Goal: Find specific page/section: Find specific page/section

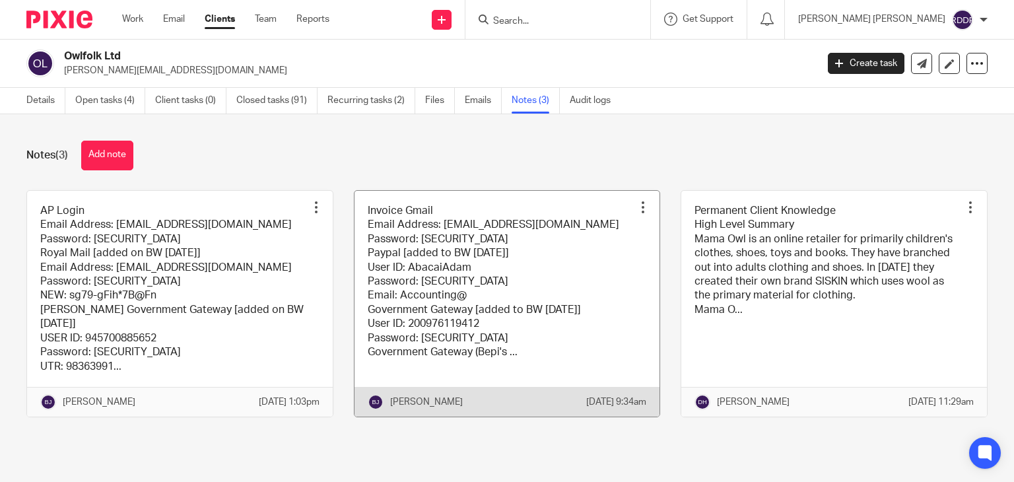
click at [486, 311] on link at bounding box center [508, 304] width 306 height 226
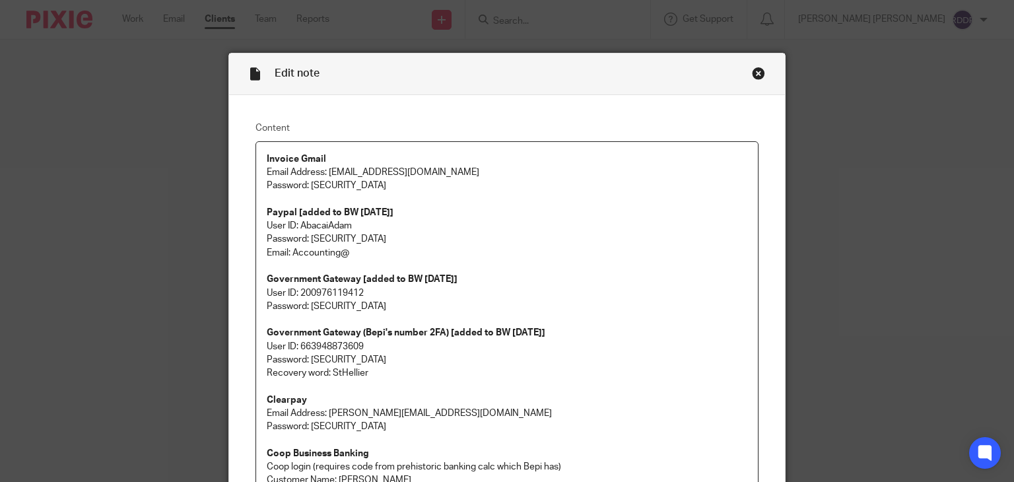
click at [414, 306] on p "User ID: 200976119412 Password: mamaowlhmrc2021" at bounding box center [507, 300] width 481 height 27
click at [407, 362] on p "Password: Ab@ca!1234" at bounding box center [507, 359] width 481 height 13
drag, startPoint x: 298, startPoint y: 292, endPoint x: 370, endPoint y: 292, distance: 72.0
click at [370, 292] on p "User ID: 200976119412 Password: mamaowlhmrc2021" at bounding box center [507, 300] width 481 height 27
copy p "200976119412"
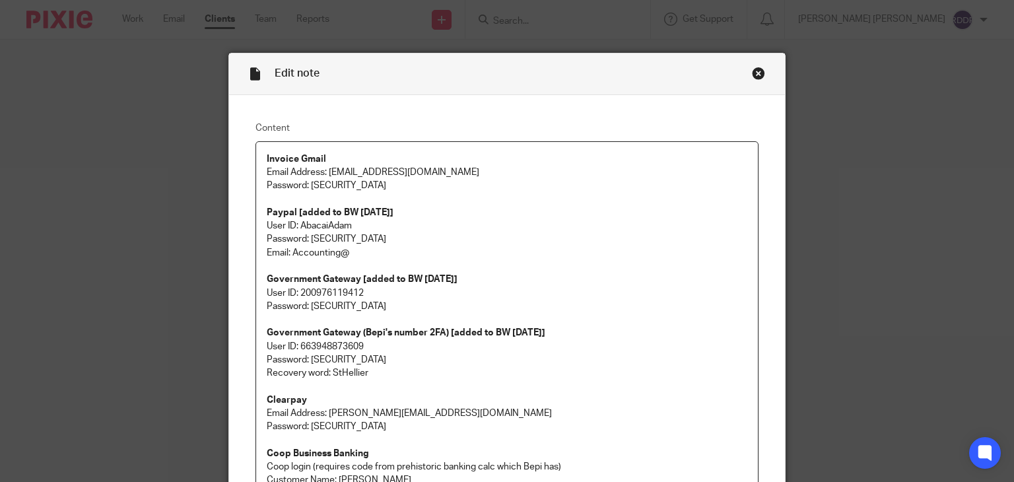
click at [414, 271] on p at bounding box center [507, 265] width 481 height 13
click at [308, 306] on p "User ID: 200976119412 Password: mamaowlhmrc2021" at bounding box center [507, 300] width 481 height 27
click at [752, 74] on div "Close this dialog window" at bounding box center [758, 73] width 13 height 13
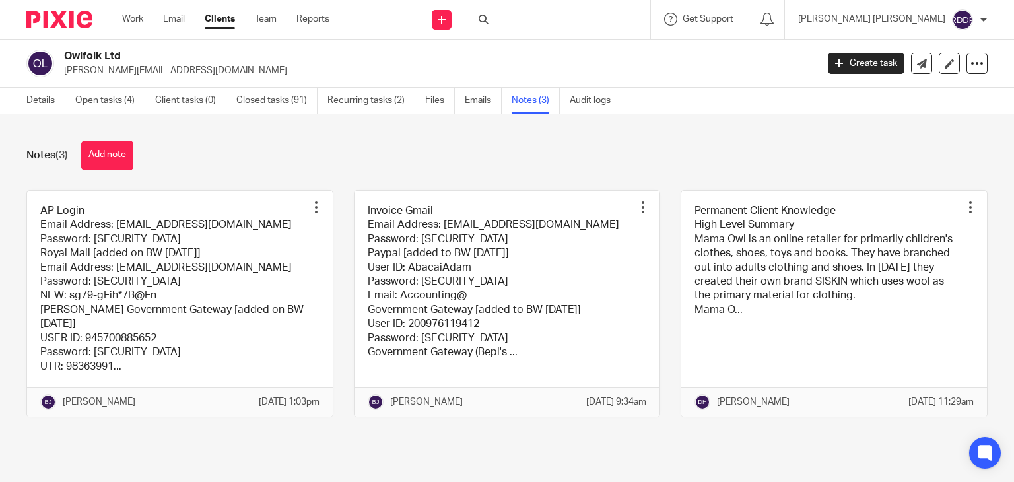
click at [565, 11] on div at bounding box center [557, 19] width 185 height 39
click at [564, 18] on input "Search" at bounding box center [551, 22] width 119 height 12
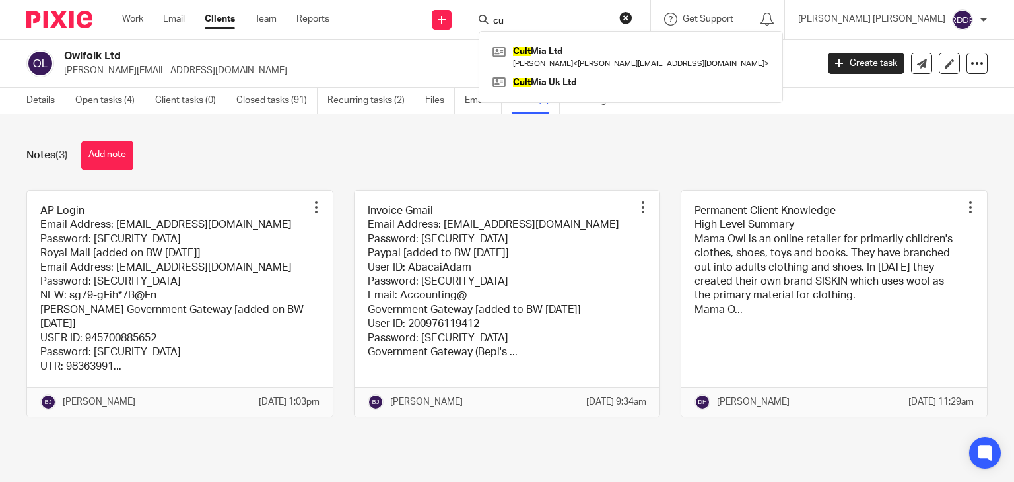
type input "c"
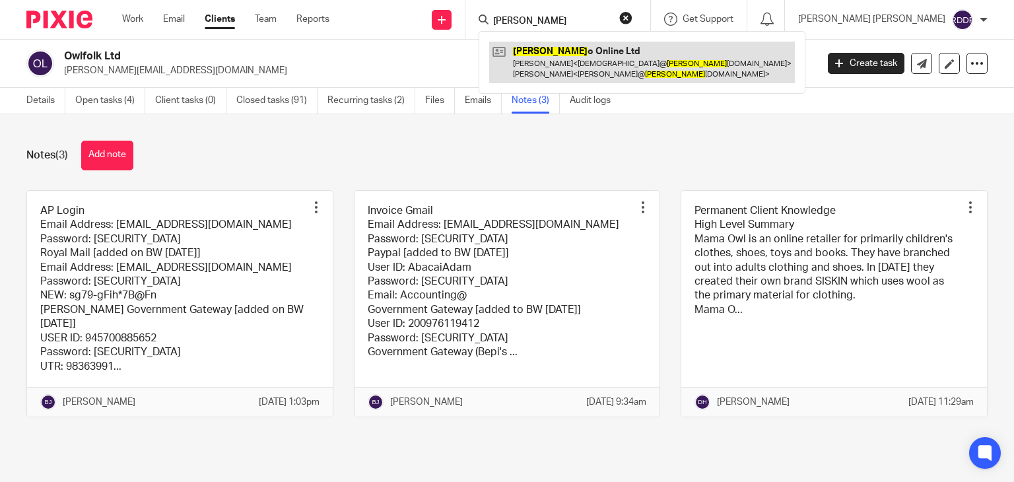
type input "medin"
click at [596, 61] on link at bounding box center [642, 62] width 306 height 41
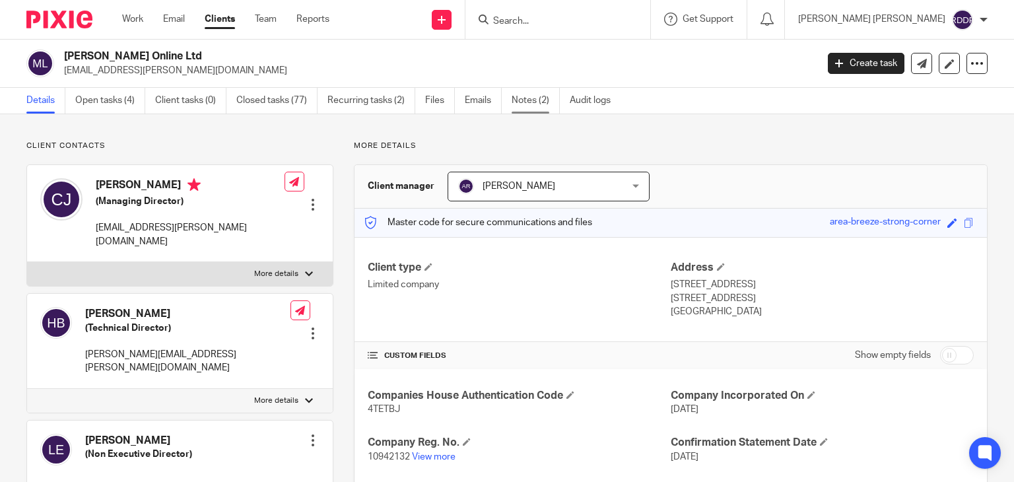
click at [533, 102] on link "Notes (2)" at bounding box center [536, 101] width 48 height 26
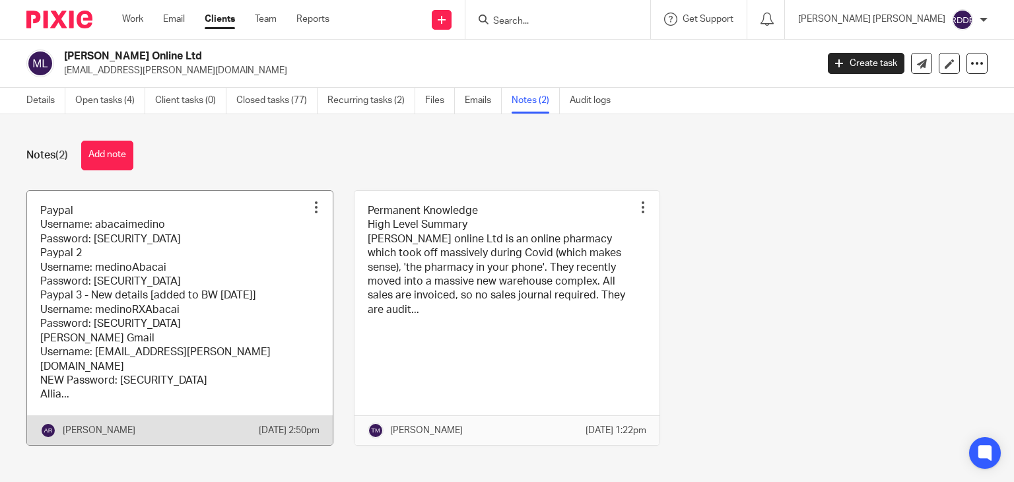
click at [250, 242] on link at bounding box center [180, 318] width 306 height 254
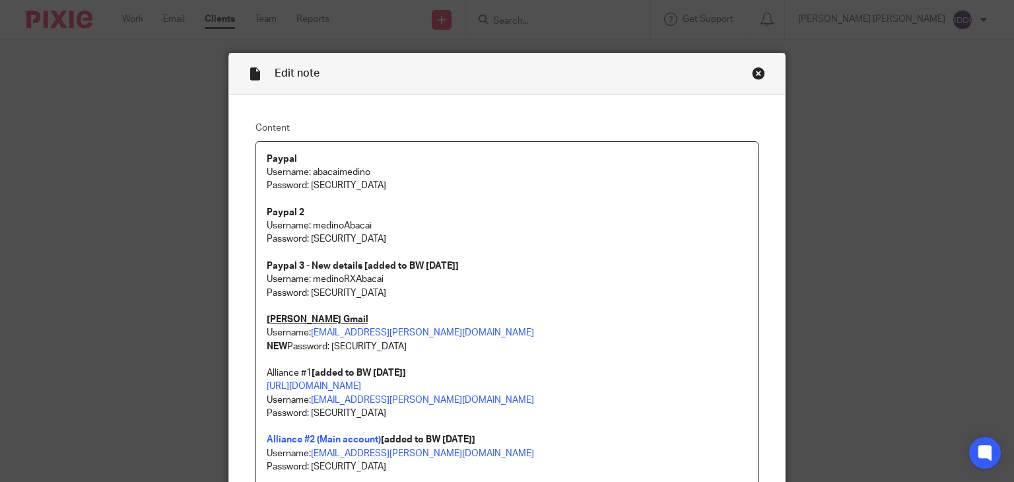
click at [516, 310] on p at bounding box center [507, 306] width 481 height 13
